Goal: Transaction & Acquisition: Book appointment/travel/reservation

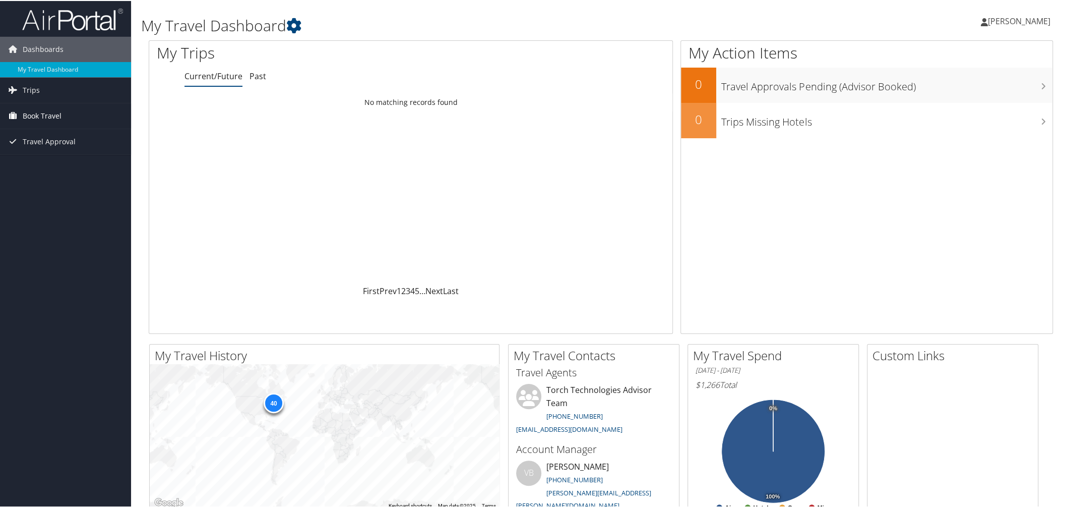
click at [34, 115] on span "Book Travel" at bounding box center [42, 114] width 39 height 25
click at [56, 164] on link "Book/Manage Online Trips" at bounding box center [65, 165] width 131 height 15
